Goal: Information Seeking & Learning: Learn about a topic

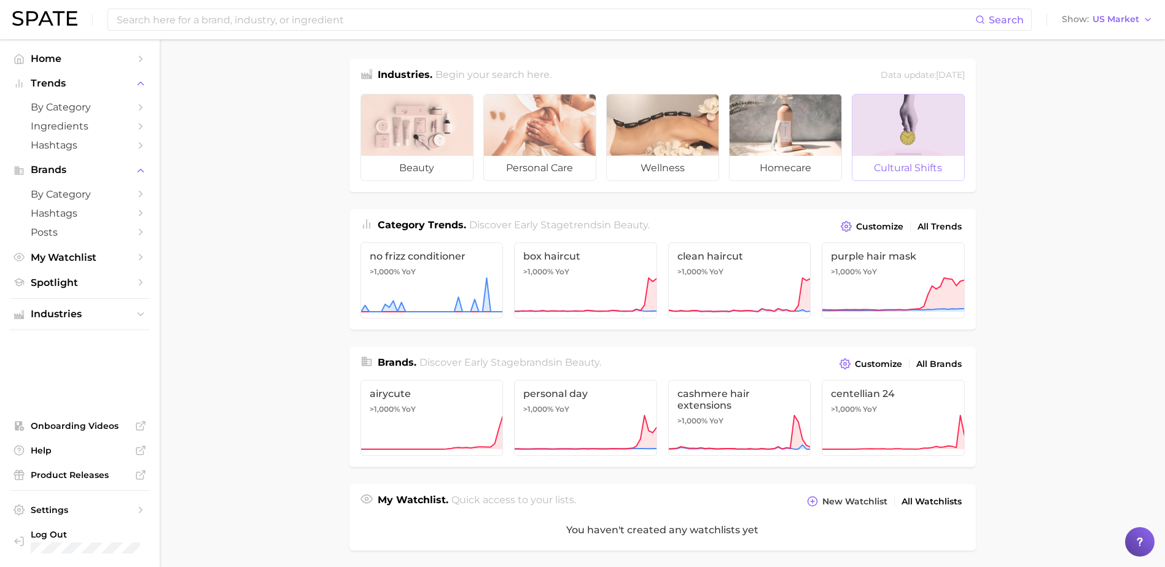
click at [940, 115] on div at bounding box center [908, 125] width 112 height 61
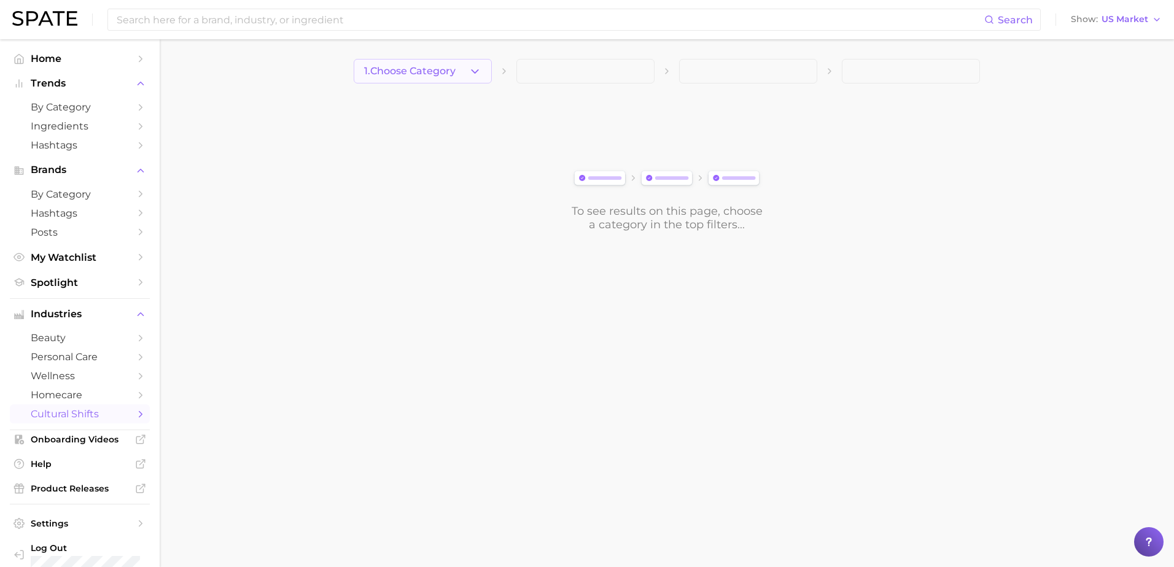
click at [472, 74] on icon "button" at bounding box center [474, 71] width 13 height 13
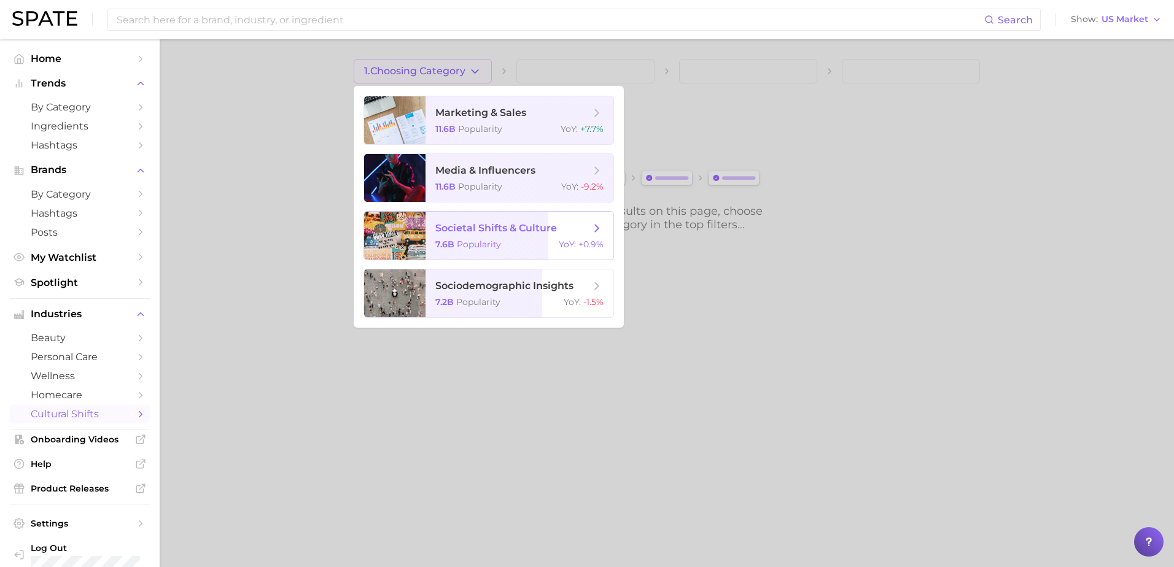
click at [499, 232] on span "societal shifts & culture" at bounding box center [496, 228] width 122 height 12
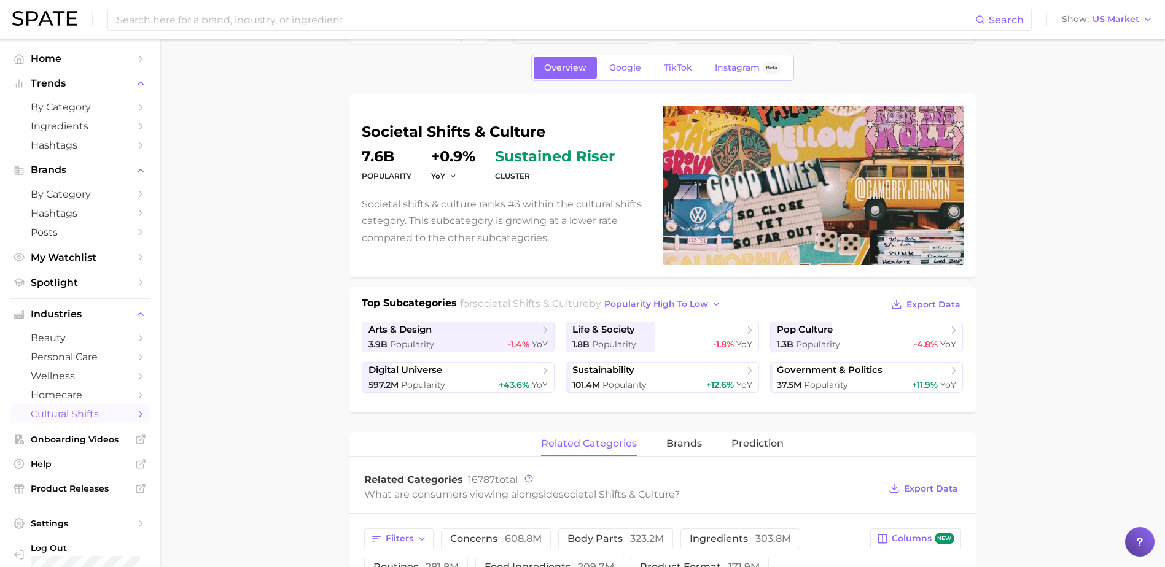
scroll to position [61, 0]
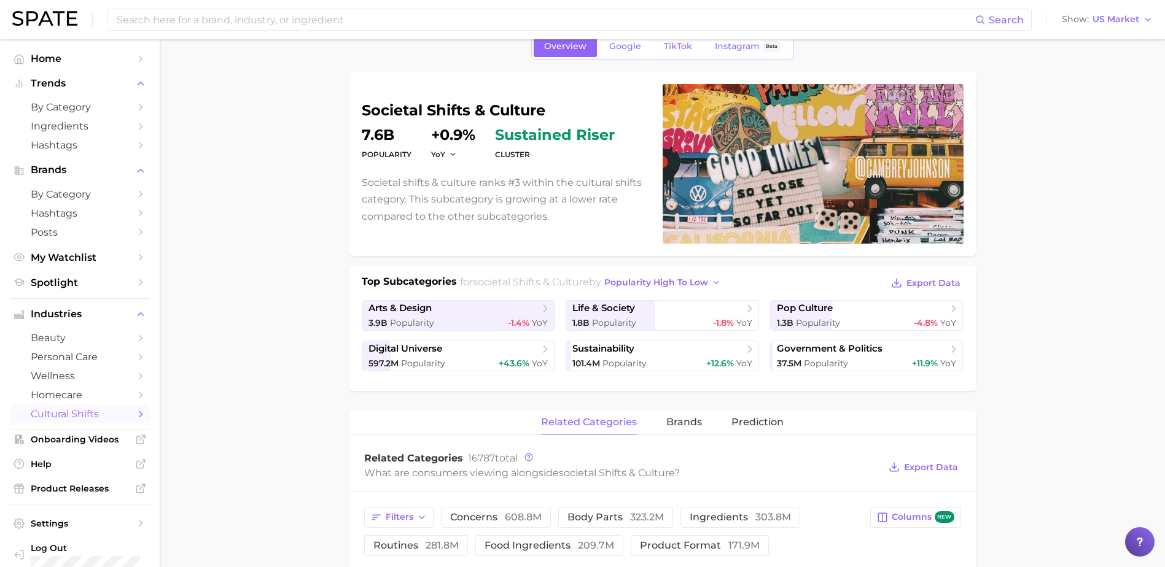
click at [58, 20] on img at bounding box center [44, 18] width 65 height 15
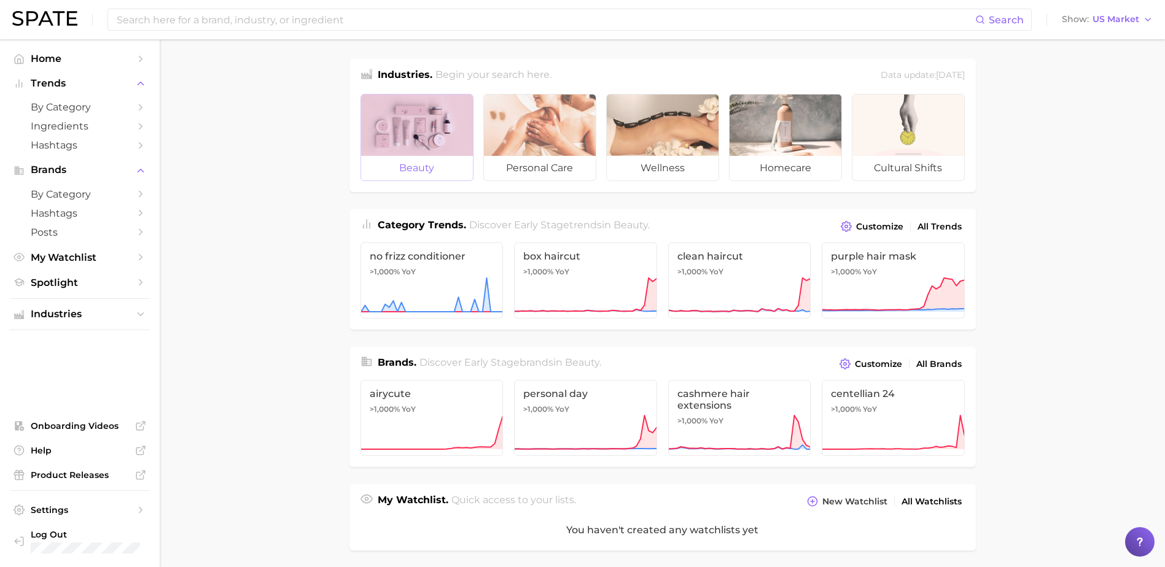
click at [382, 139] on div at bounding box center [417, 125] width 112 height 61
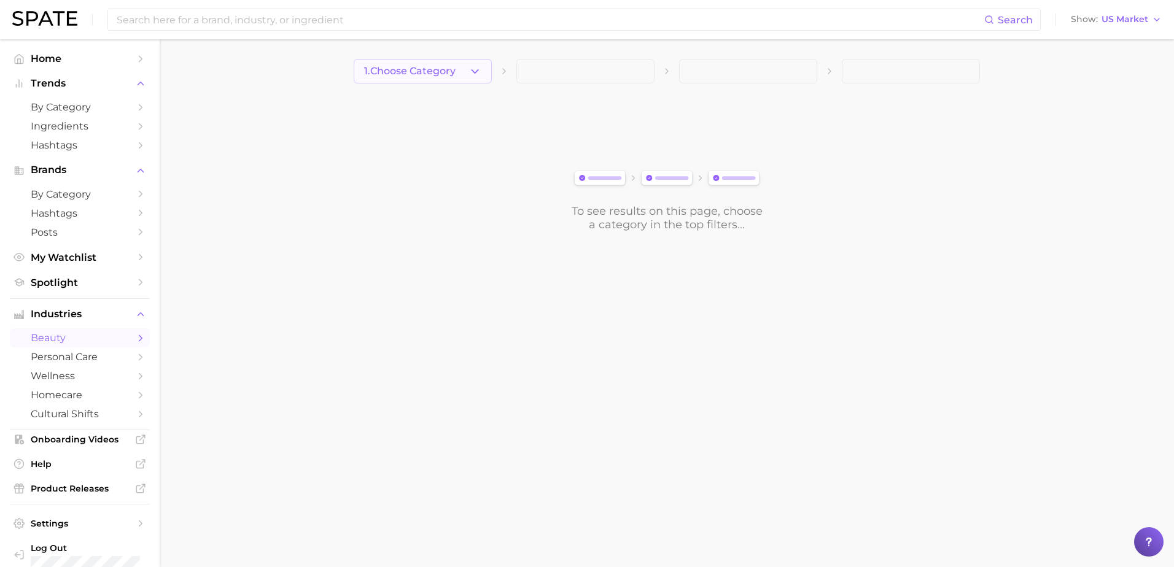
click at [476, 75] on icon "button" at bounding box center [474, 71] width 13 height 13
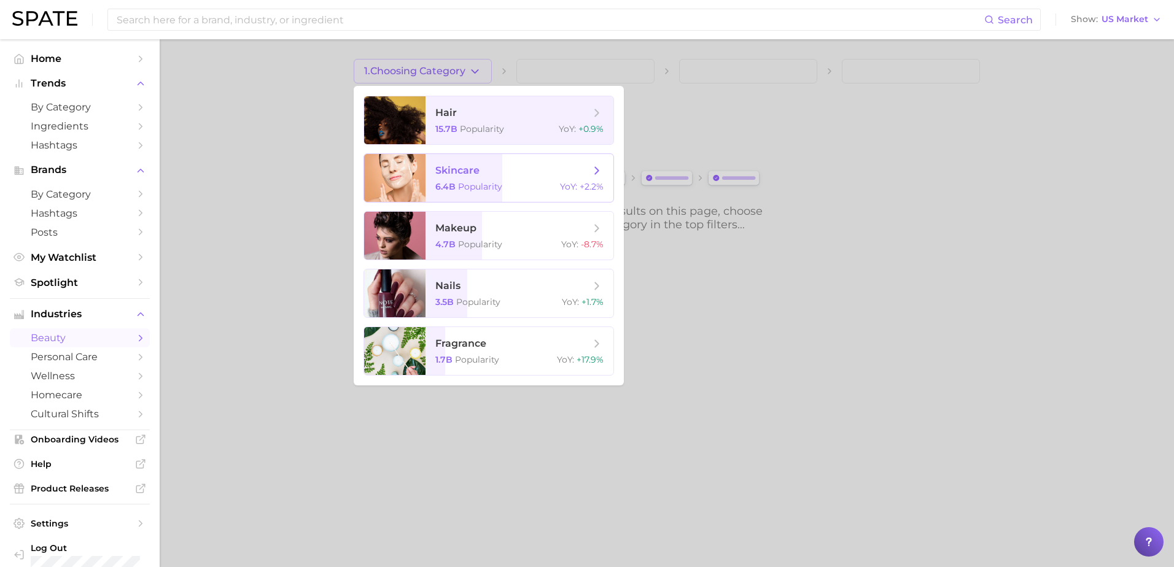
click at [491, 193] on span "skincare 6.4b Popularity YoY : +2.2%" at bounding box center [519, 178] width 188 height 48
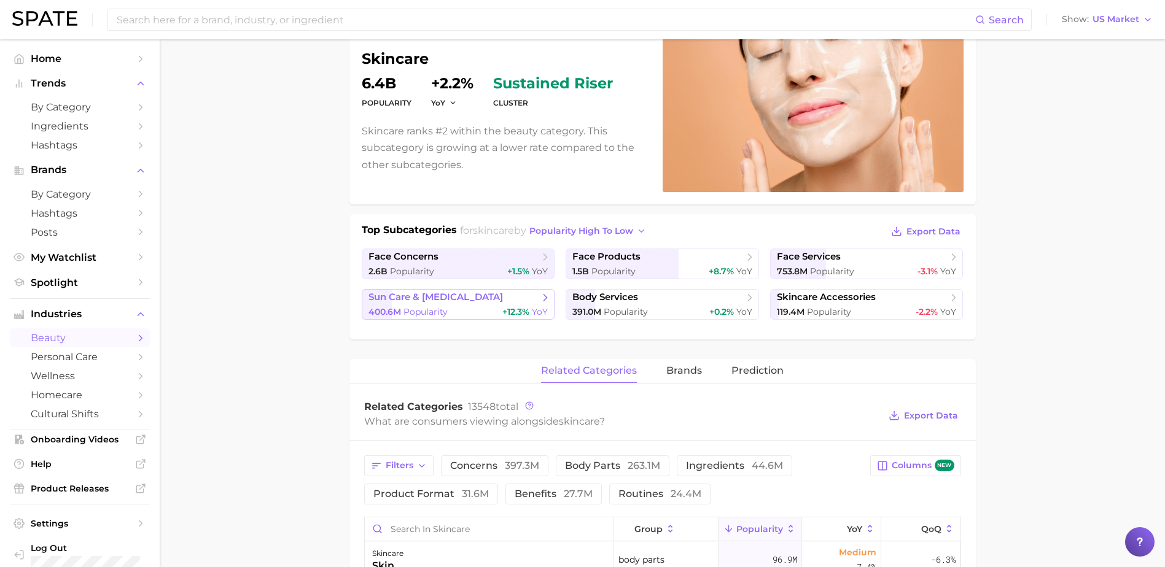
scroll to position [123, 0]
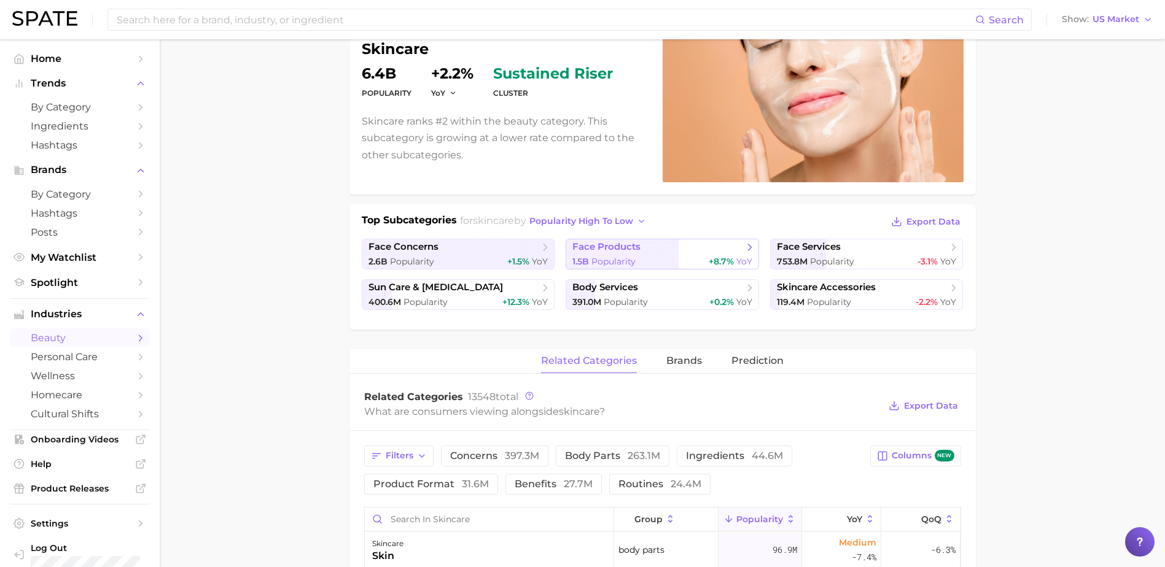
click at [750, 249] on polyline at bounding box center [749, 247] width 3 height 6
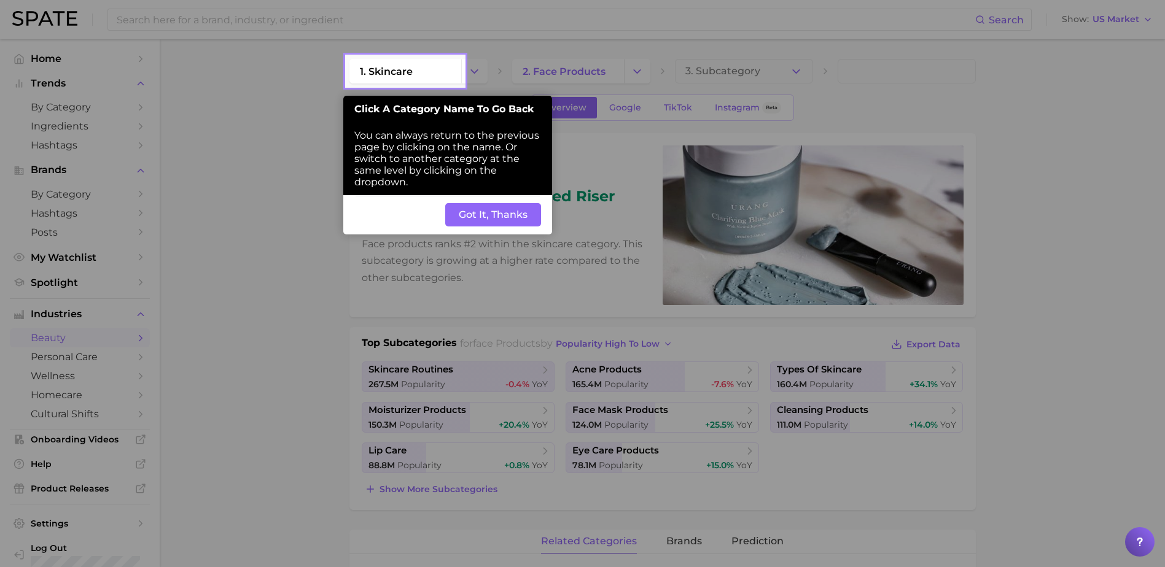
click at [520, 213] on button "Got It, Thanks" at bounding box center [493, 214] width 96 height 23
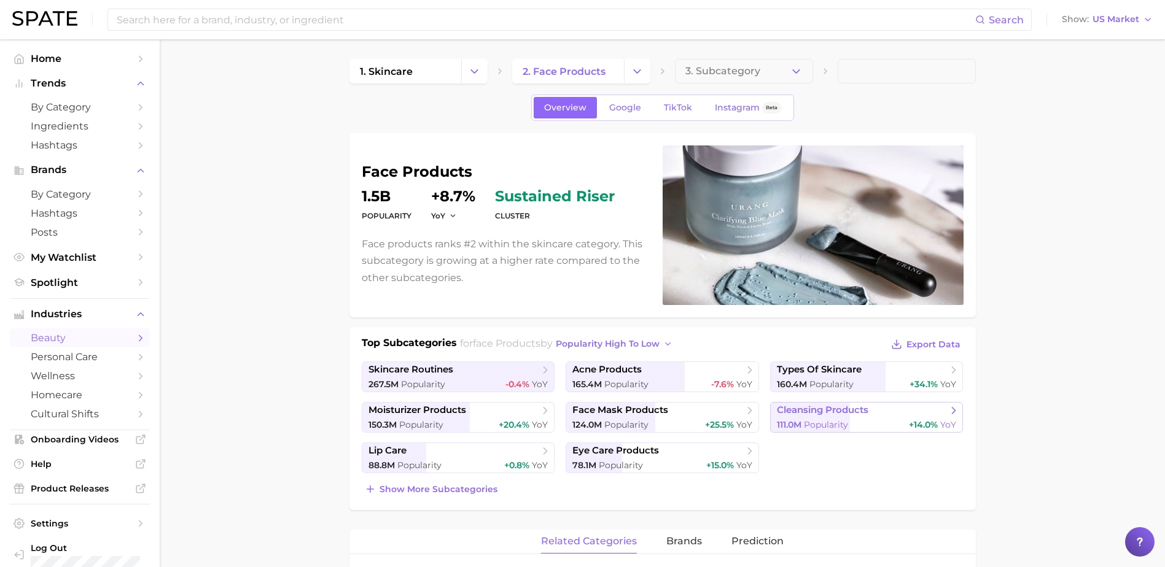
click at [828, 414] on span "cleansing products" at bounding box center [822, 411] width 91 height 12
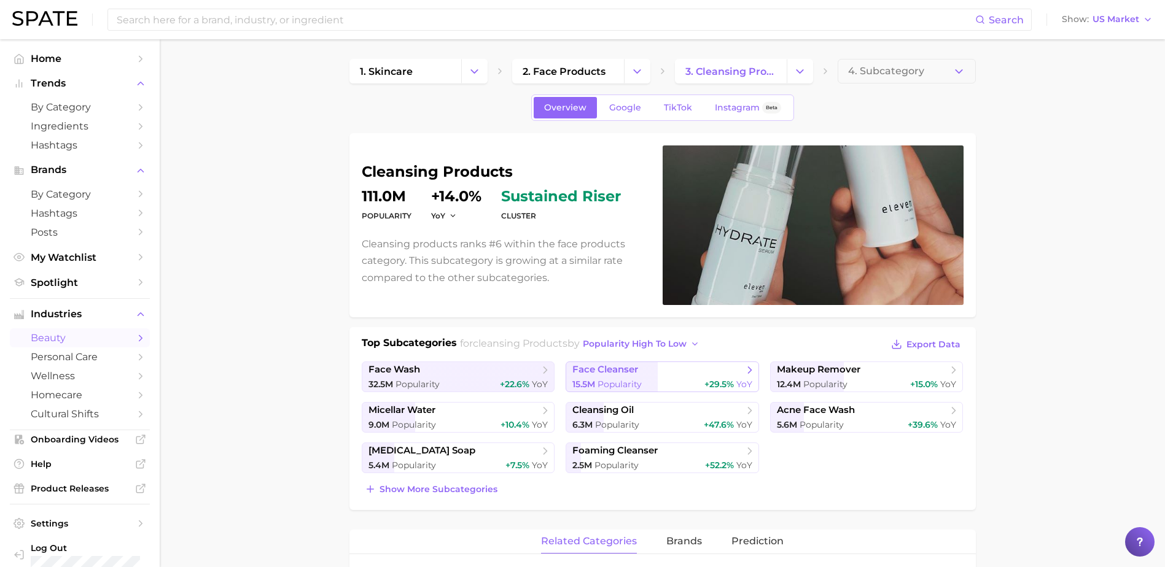
click at [744, 364] on icon at bounding box center [750, 370] width 12 height 12
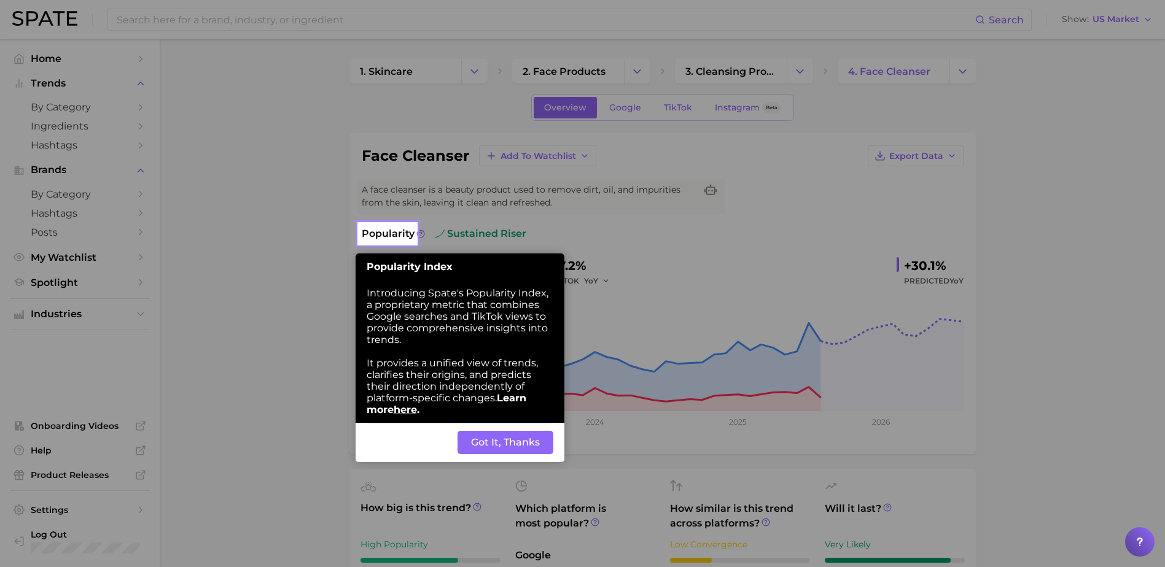
click at [516, 439] on button "Got It, Thanks" at bounding box center [505, 442] width 96 height 23
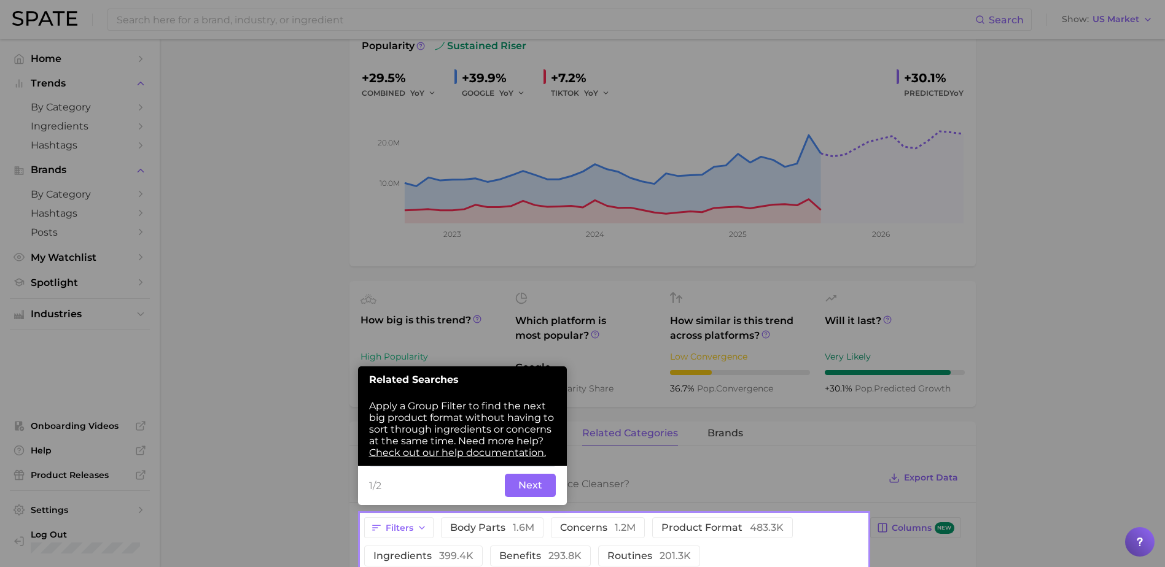
scroll to position [218, 0]
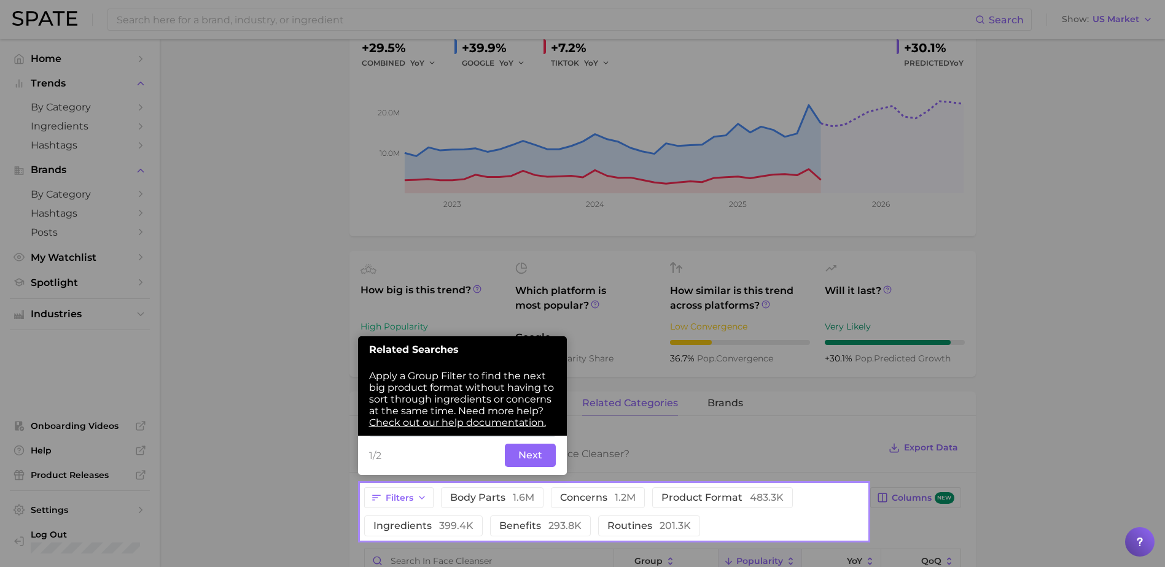
click at [542, 454] on button "Next" at bounding box center [530, 455] width 51 height 23
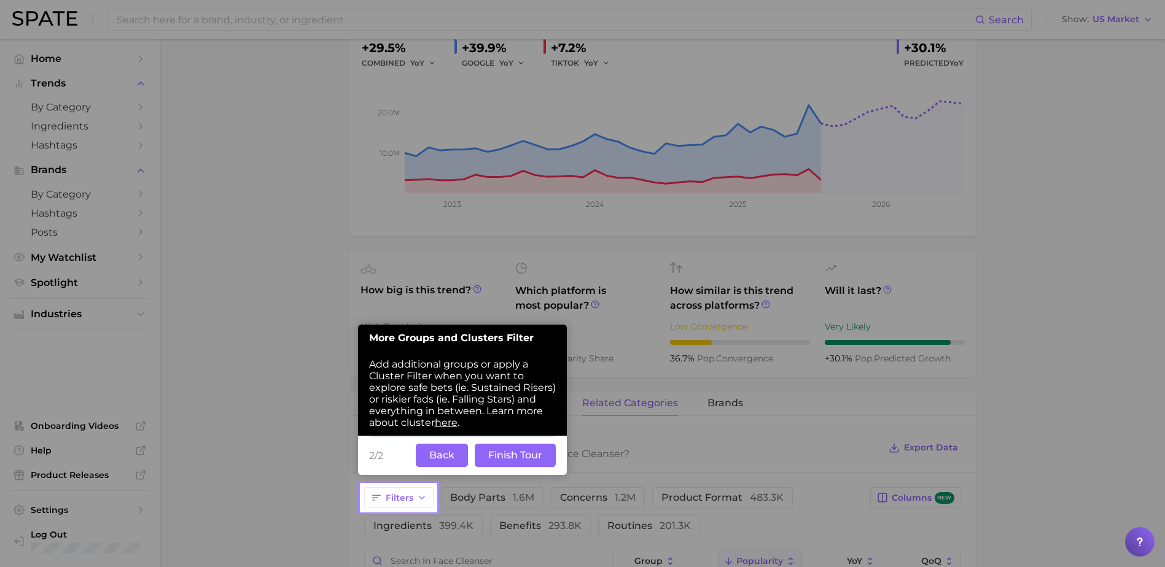
click at [488, 458] on button "Finish Tour" at bounding box center [515, 455] width 81 height 23
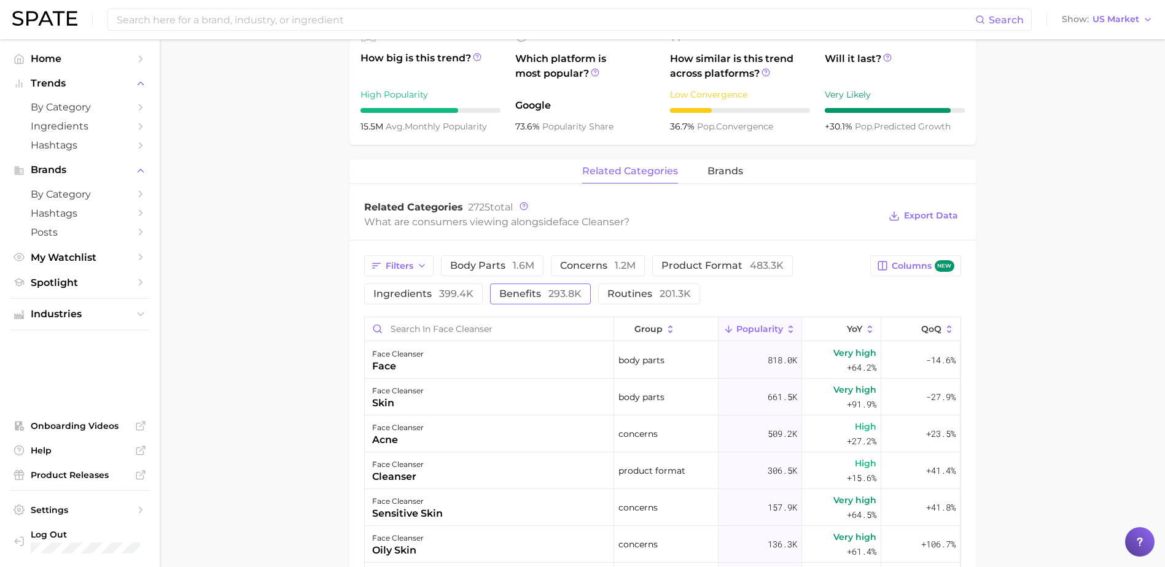
scroll to position [464, 0]
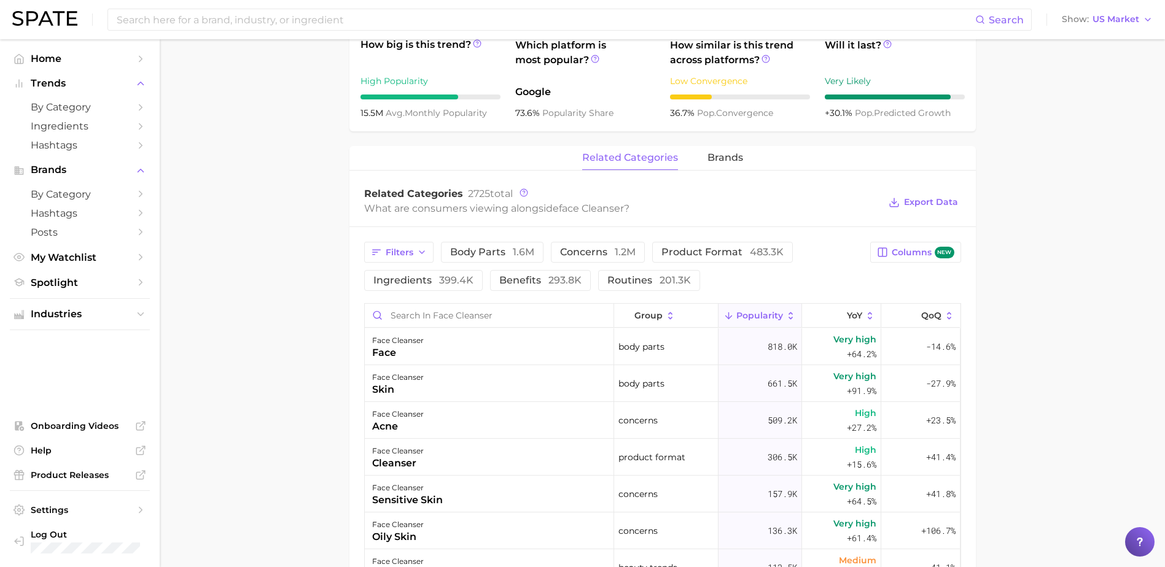
drag, startPoint x: 593, startPoint y: 244, endPoint x: 626, endPoint y: 211, distance: 46.9
click at [626, 211] on div "Related Categories 2725 total What are consumers viewing alongside face cleanse…" at bounding box center [662, 531] width 626 height 707
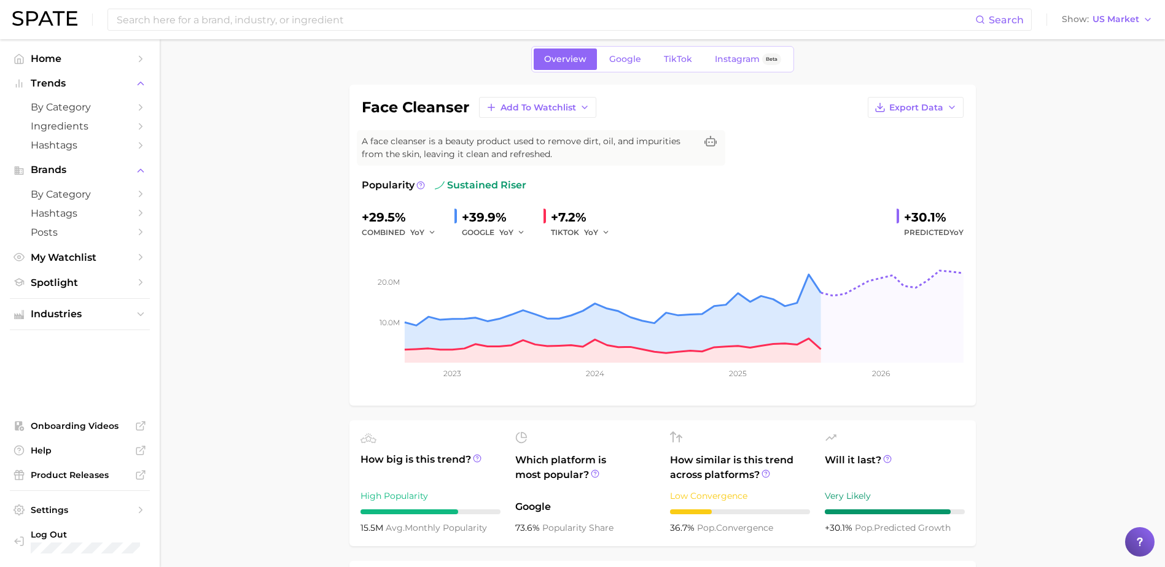
scroll to position [0, 0]
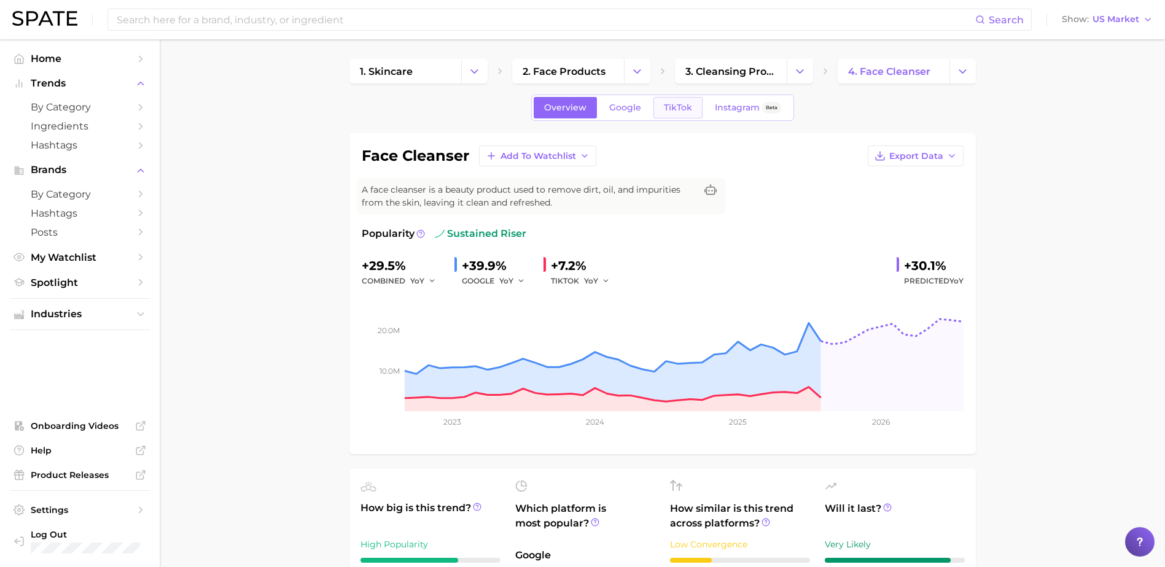
click at [682, 109] on span "TikTok" at bounding box center [678, 108] width 28 height 10
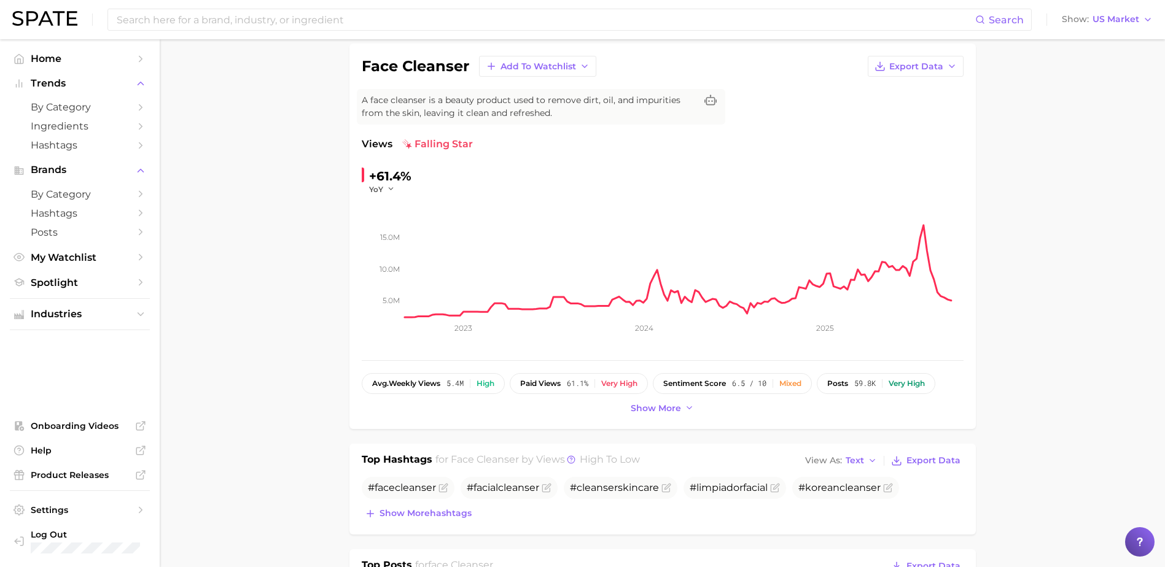
scroll to position [184, 0]
